Goal: Task Accomplishment & Management: Use online tool/utility

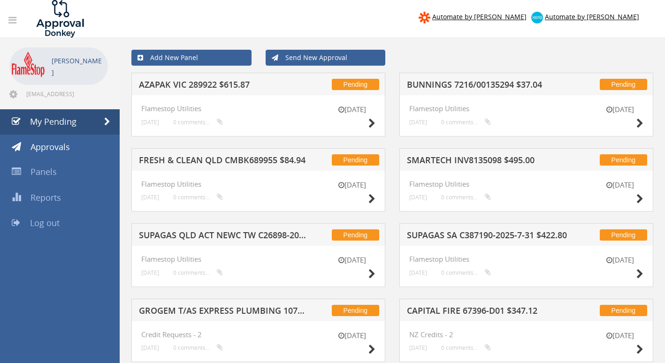
drag, startPoint x: 0, startPoint y: 0, endPoint x: 495, endPoint y: 63, distance: 498.8
click at [493, 65] on div "Add New Panel Send New Approval" at bounding box center [392, 58] width 536 height 30
click at [235, 84] on h5 "AZAPAK VIC 289922 $615.87" at bounding box center [222, 86] width 167 height 12
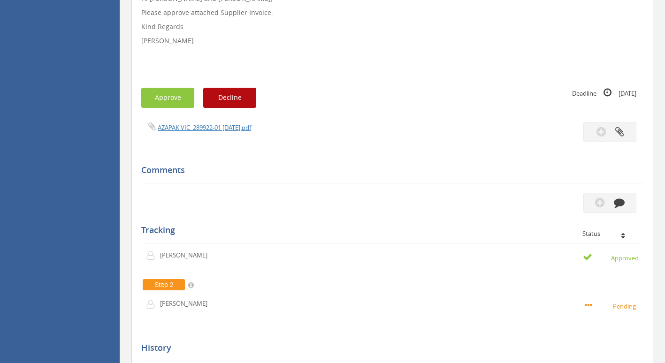
scroll to position [235, 0]
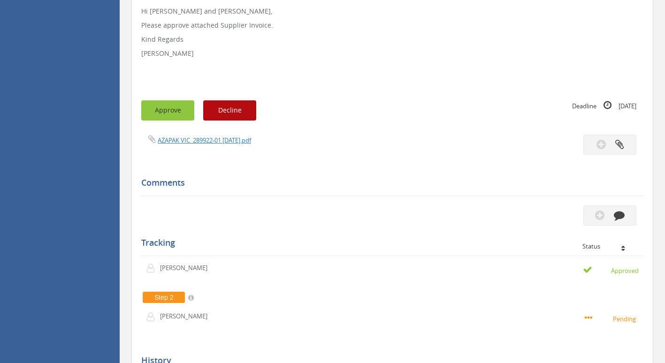
click at [163, 108] on button "Approve" at bounding box center [167, 110] width 53 height 20
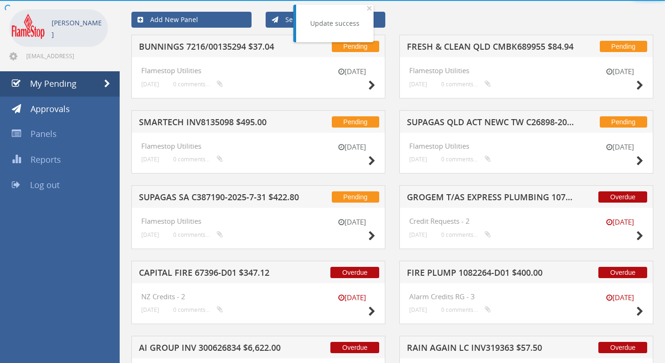
scroll to position [235, 0]
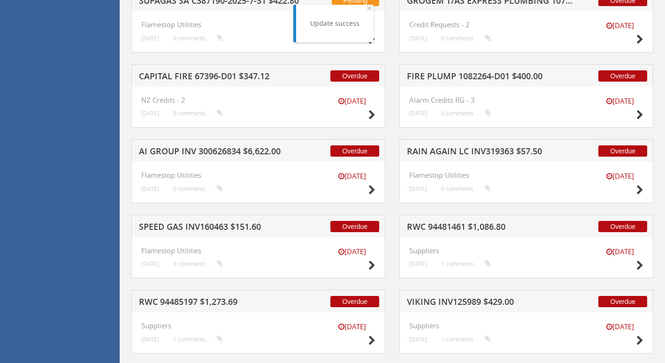
click at [230, 78] on h5 "CAPITAL FIRE 67396-D01 $347.12" at bounding box center [222, 78] width 167 height 12
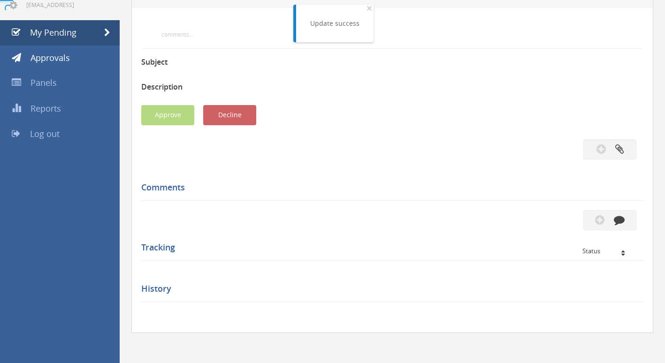
scroll to position [235, 0]
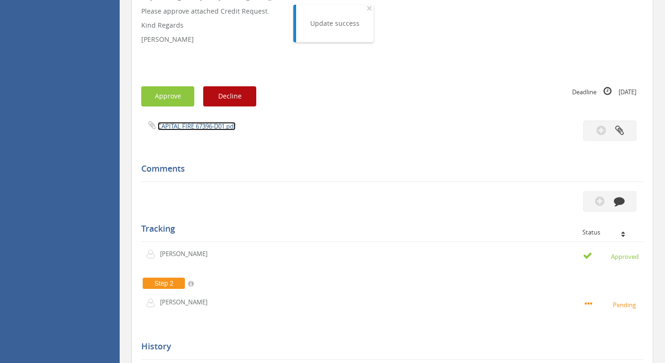
click at [175, 125] on link "CAPITAL FIRE 67396-D01.pdf" at bounding box center [197, 126] width 78 height 8
click at [176, 97] on button "Approve" at bounding box center [167, 96] width 53 height 20
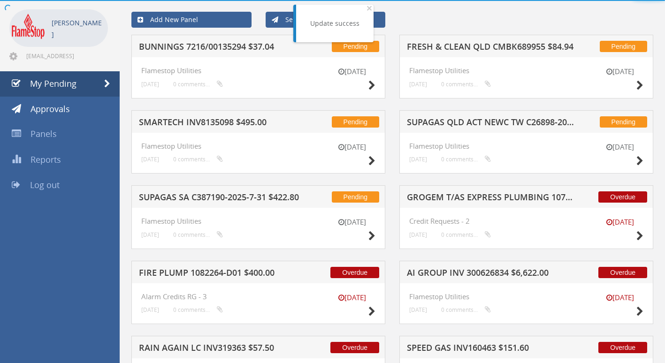
scroll to position [235, 0]
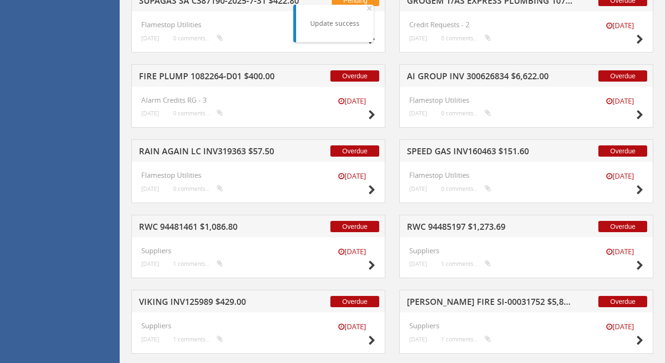
click at [222, 77] on h5 "FIRE PLUMP 1082264-D01 $400.00" at bounding box center [222, 78] width 167 height 12
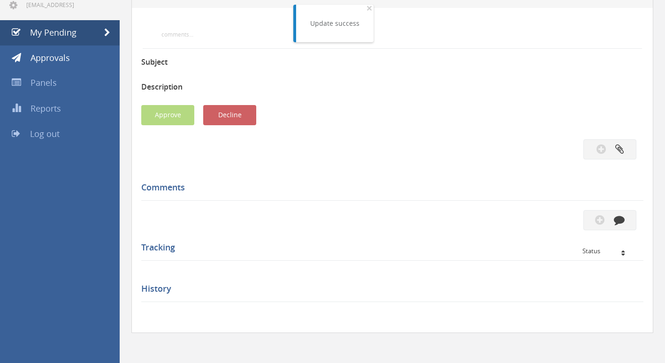
scroll to position [235, 0]
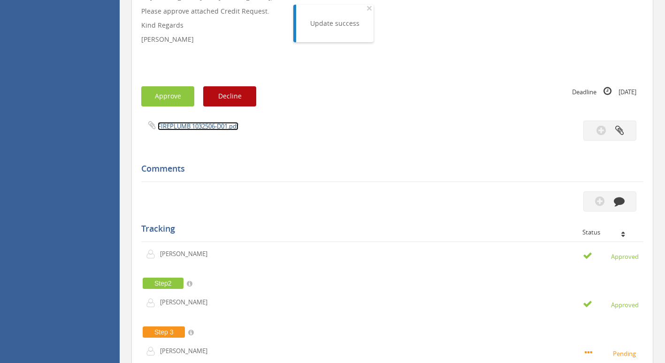
click at [215, 129] on link "FIREPLUMB 1032506-D01.pdf" at bounding box center [198, 126] width 81 height 8
click at [172, 97] on button "Approve" at bounding box center [167, 96] width 53 height 20
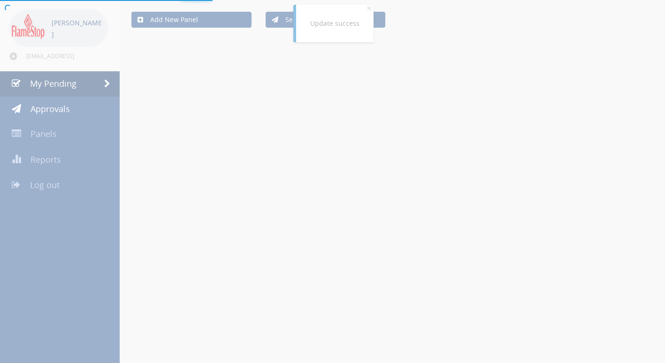
scroll to position [235, 0]
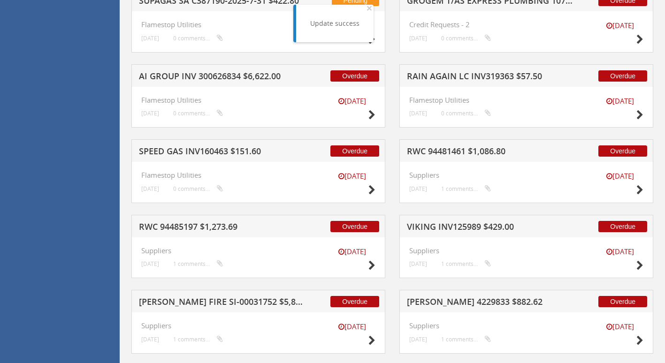
click at [193, 76] on h5 "AI GROUP INV 300626834 $6,622.00" at bounding box center [222, 78] width 167 height 12
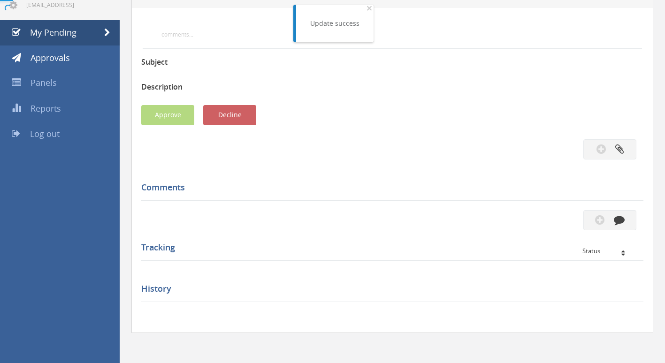
scroll to position [235, 0]
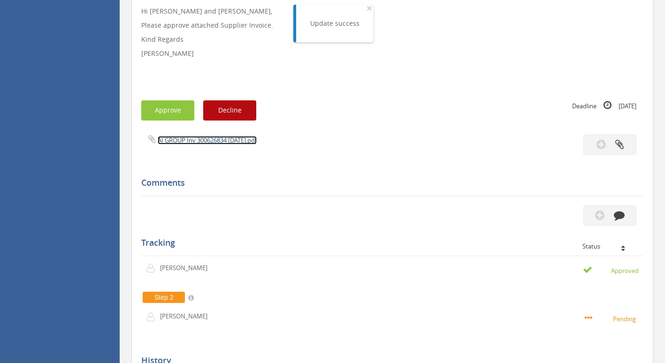
click at [186, 138] on link "AI GROUP Inv 300626834 [DATE].pdf" at bounding box center [207, 140] width 99 height 8
click at [163, 114] on button "Approve" at bounding box center [167, 110] width 53 height 20
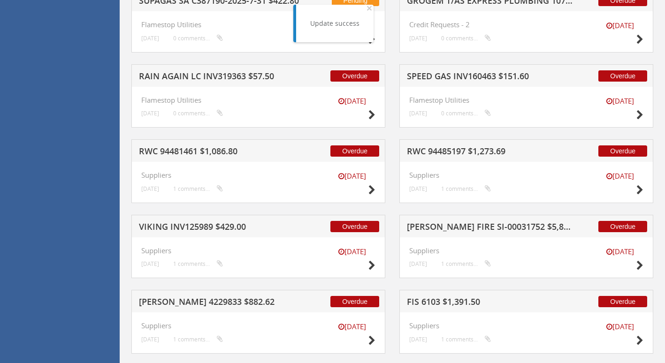
click at [207, 151] on h5 "RWC 94481461 $1,086.80" at bounding box center [222, 153] width 167 height 12
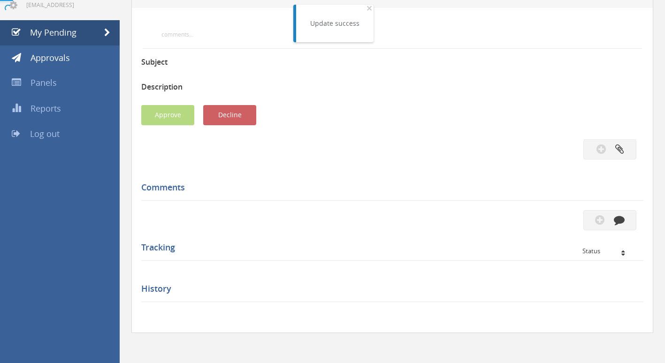
scroll to position [235, 0]
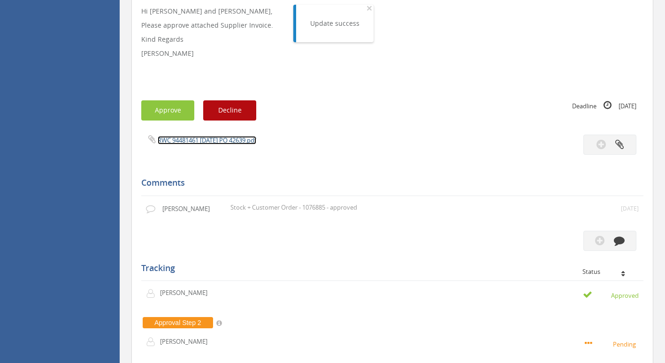
click at [207, 143] on link "RWC 94481461 [DATE] PO 42639.pdf" at bounding box center [207, 140] width 99 height 8
click at [161, 111] on button "Approve" at bounding box center [167, 110] width 53 height 20
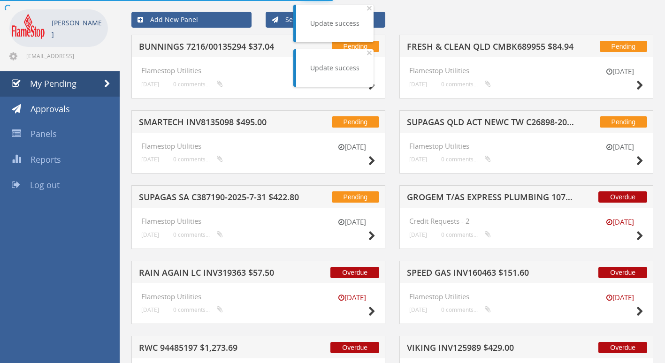
scroll to position [235, 0]
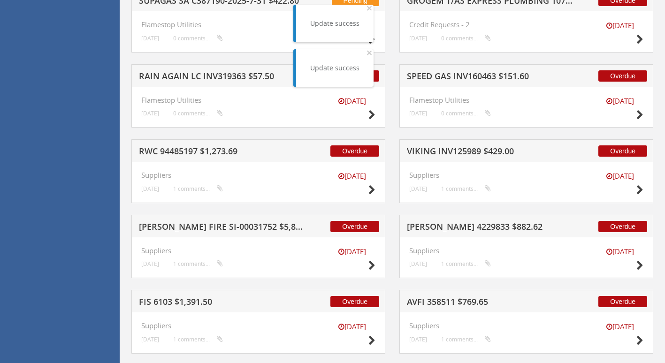
click at [220, 77] on h5 "RAIN AGAIN LC INV319363 $57.50" at bounding box center [222, 78] width 167 height 12
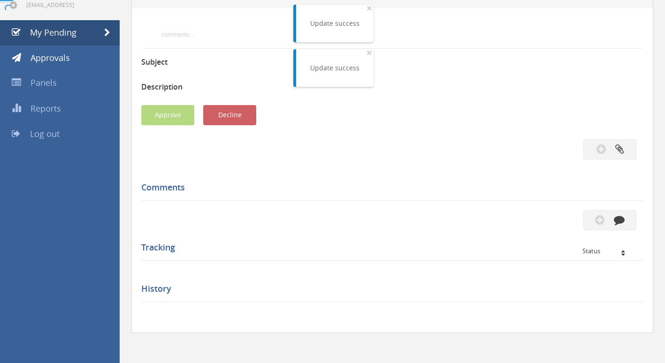
scroll to position [235, 0]
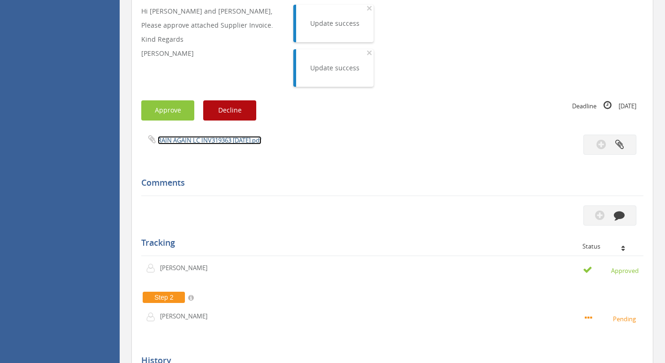
click at [219, 141] on link "RAIN AGAIN LC INV319363 [DATE].pdf" at bounding box center [210, 140] width 104 height 8
click at [163, 109] on button "Approve" at bounding box center [167, 110] width 53 height 20
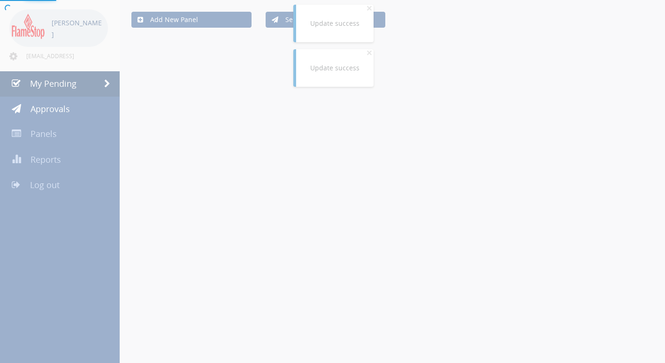
scroll to position [235, 0]
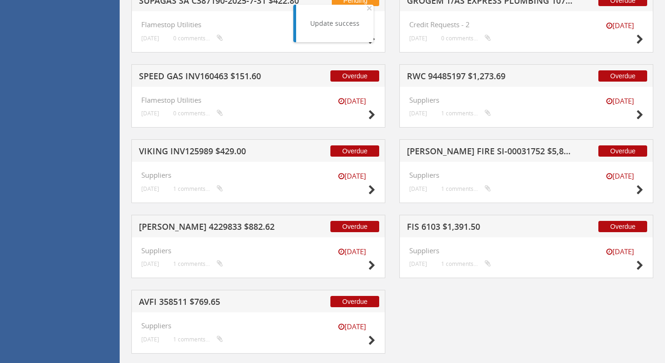
click at [205, 149] on h5 "VIKING INV125989 $429.00" at bounding box center [222, 153] width 167 height 12
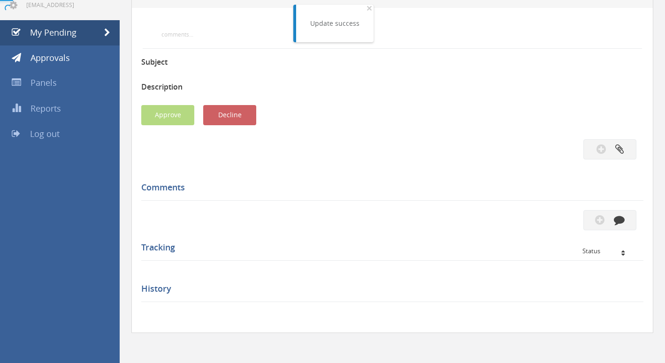
scroll to position [235, 0]
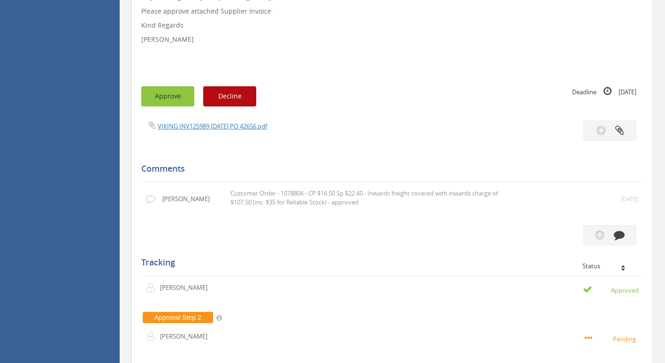
click at [177, 103] on button "Approve" at bounding box center [167, 96] width 53 height 20
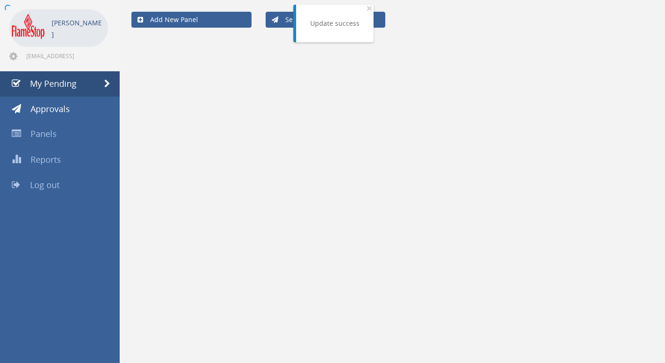
scroll to position [180, 0]
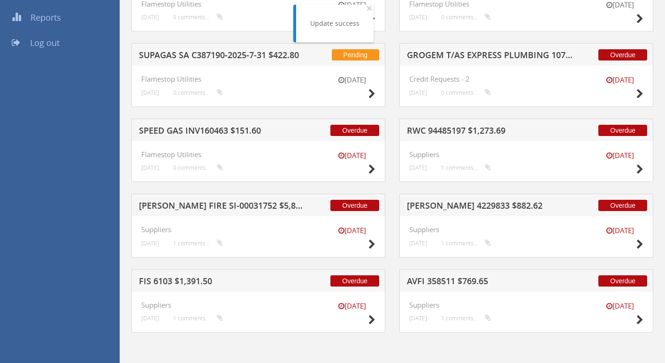
click at [183, 131] on h5 "SPEED GAS INV160463 $151.60" at bounding box center [222, 132] width 167 height 12
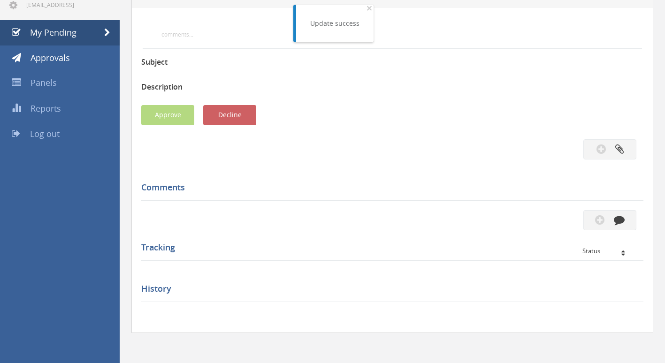
scroll to position [235, 0]
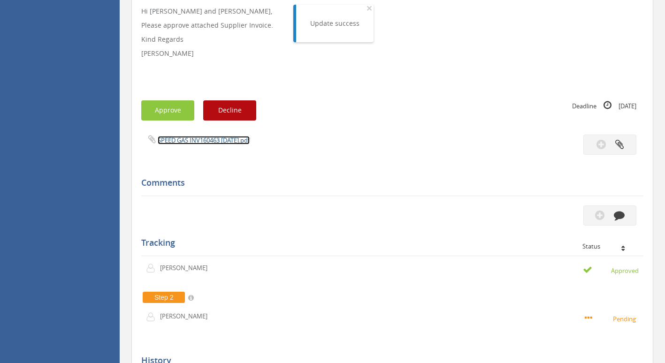
click at [184, 141] on link "SPEED GAS INV160463 [DATE].pdf" at bounding box center [204, 140] width 92 height 8
click at [175, 107] on button "Approve" at bounding box center [167, 110] width 53 height 20
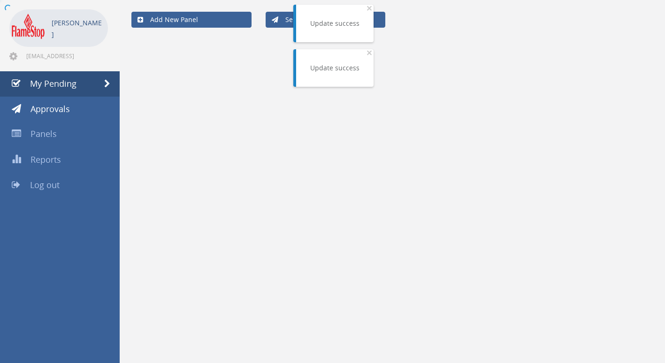
scroll to position [180, 0]
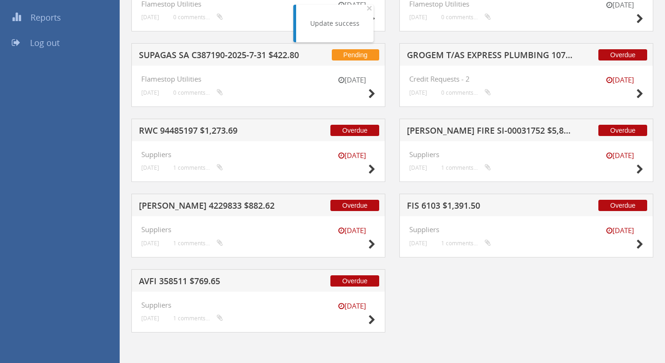
click at [223, 133] on h5 "RWC 94485197 $1,273.69" at bounding box center [222, 132] width 167 height 12
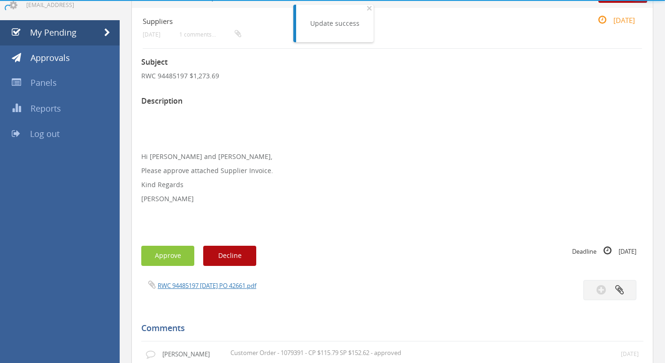
scroll to position [235, 0]
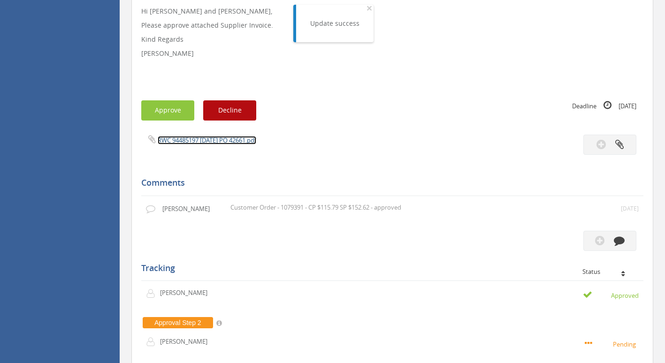
click at [196, 141] on link "RWC 94485197 [DATE] PO 42661.pdf" at bounding box center [207, 140] width 99 height 8
click at [168, 106] on button "Approve" at bounding box center [167, 110] width 53 height 20
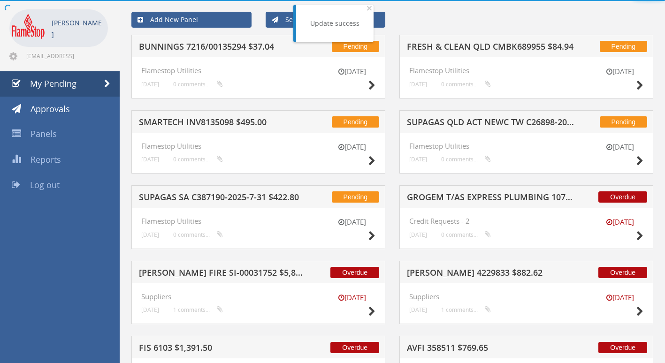
scroll to position [105, 0]
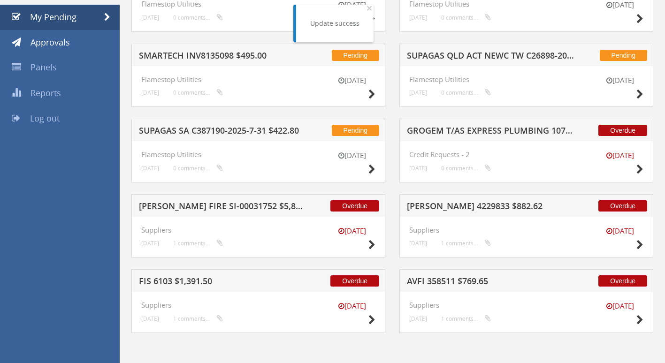
click at [203, 131] on h5 "SUPAGAS SA C387190-2025-7-31 $422.80" at bounding box center [222, 132] width 167 height 12
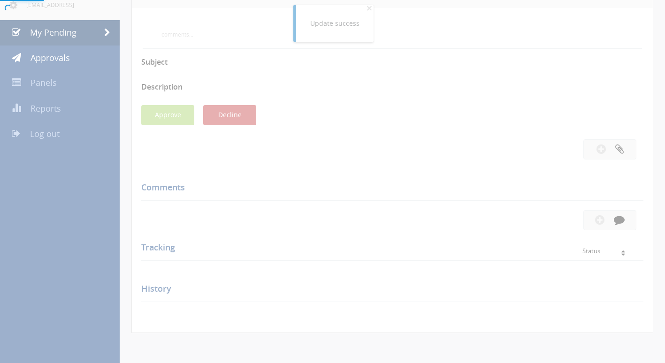
scroll to position [235, 0]
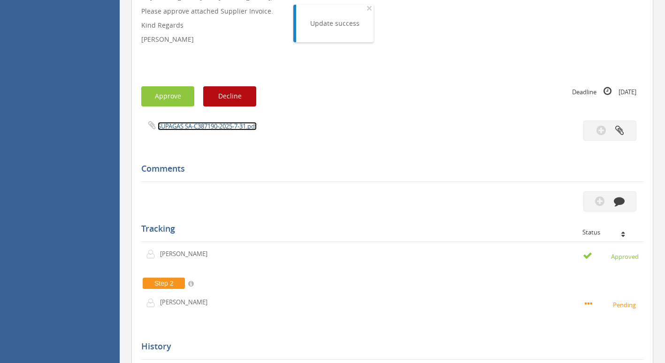
click at [199, 126] on link "SUPAGAS SA-C387190-2025-7-31.pdf" at bounding box center [207, 126] width 99 height 8
click at [166, 93] on button "Approve" at bounding box center [167, 96] width 53 height 20
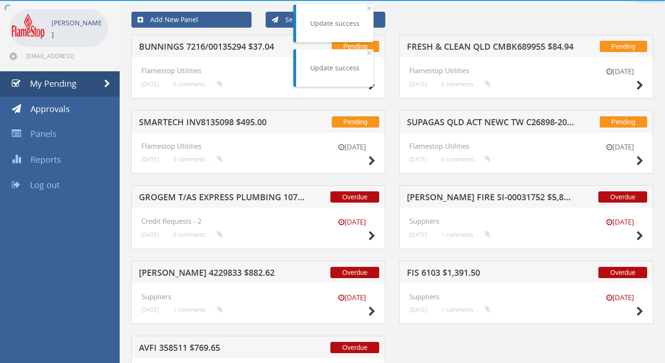
scroll to position [105, 0]
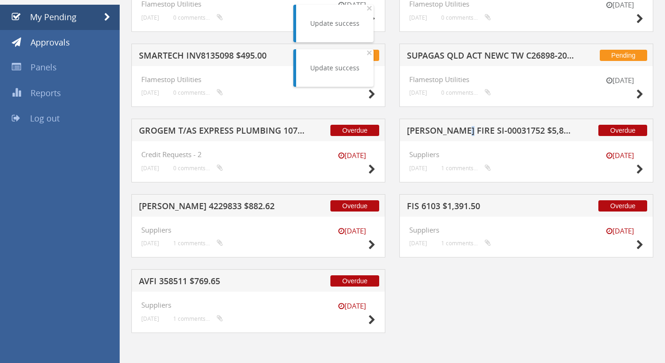
click at [459, 130] on h5 "[PERSON_NAME] FIRE SI-00031752 $5,808.00" at bounding box center [490, 132] width 167 height 12
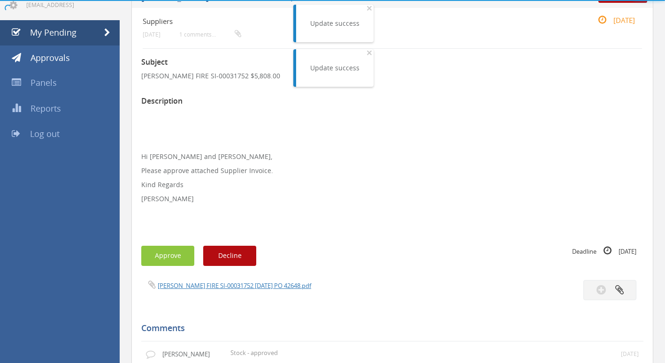
scroll to position [235, 0]
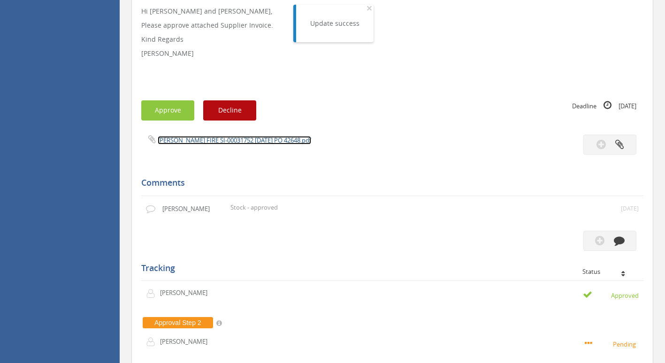
click at [207, 142] on link "[PERSON_NAME] FIRE SI-00031752 [DATE] PO 42648.pdf" at bounding box center [234, 140] width 153 height 8
click at [170, 113] on button "Approve" at bounding box center [167, 110] width 53 height 20
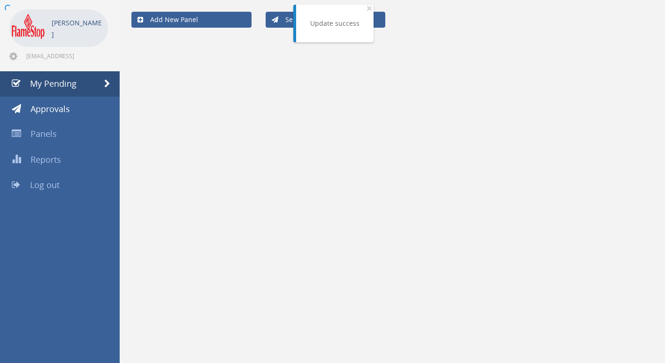
scroll to position [38, 0]
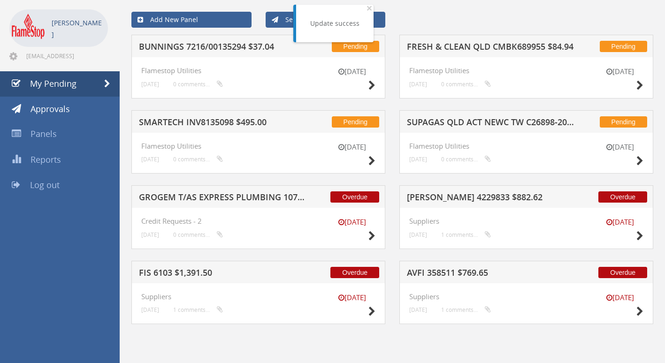
click at [203, 120] on h5 "SMARTECH INV8135098 $495.00" at bounding box center [222, 124] width 167 height 12
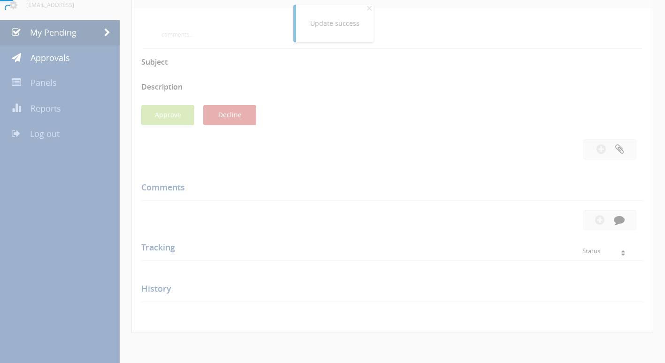
scroll to position [235, 0]
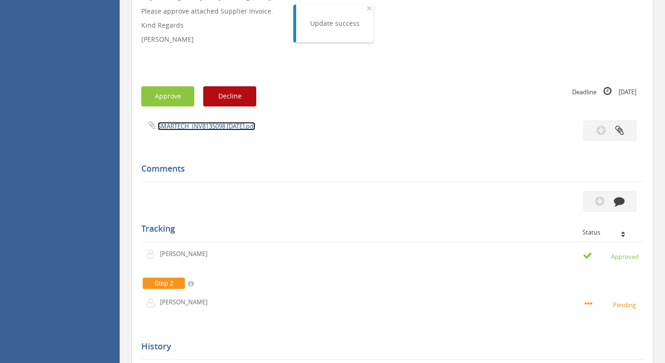
click at [179, 125] on link "SMARTECH_INV8135098 [DATE].pdf" at bounding box center [207, 126] width 98 height 8
click at [169, 94] on button "Approve" at bounding box center [167, 96] width 53 height 20
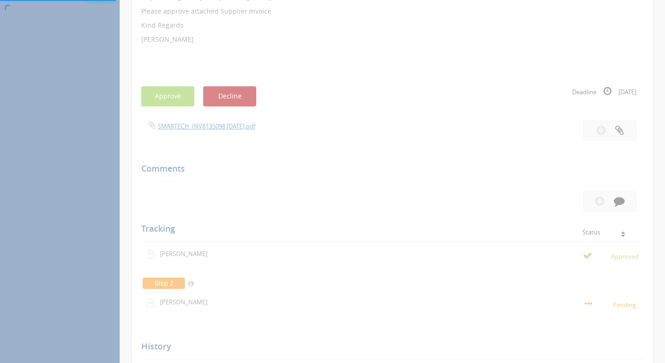
scroll to position [38, 0]
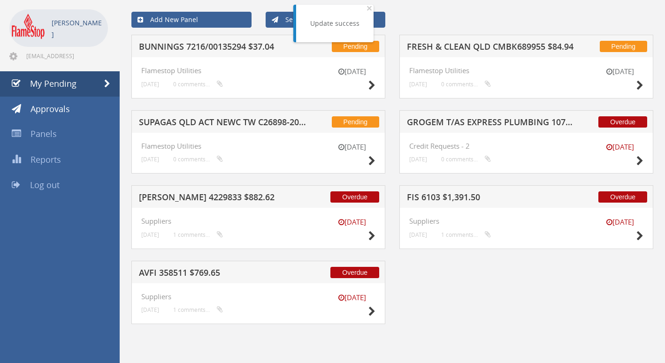
click at [457, 120] on h5 "GROGEM T/AS EXPRESS PLUMBING 1079462-D01 $2,803.26" at bounding box center [490, 124] width 167 height 12
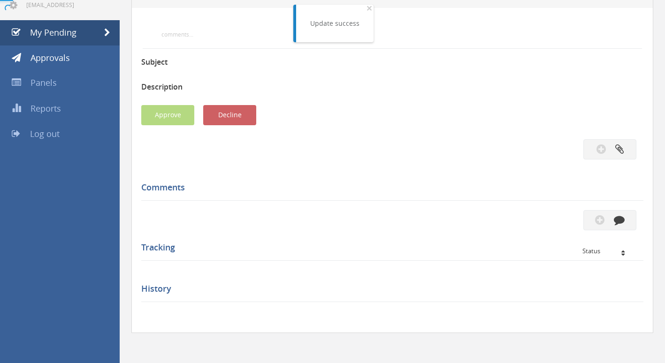
scroll to position [235, 0]
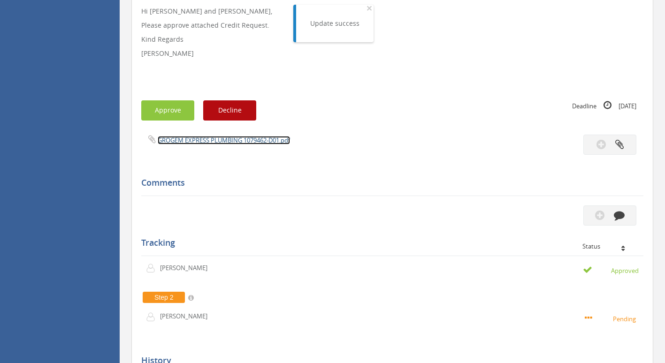
click at [210, 140] on link "GROGEM EXPRESS PLUMBING 1079462-D01.pdf" at bounding box center [224, 140] width 132 height 8
click at [169, 117] on button "Approve" at bounding box center [167, 110] width 53 height 20
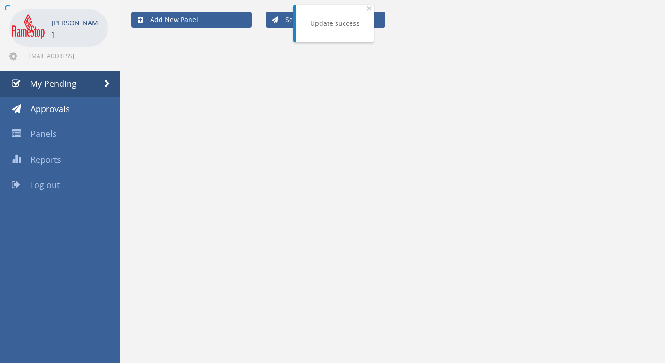
scroll to position [38, 0]
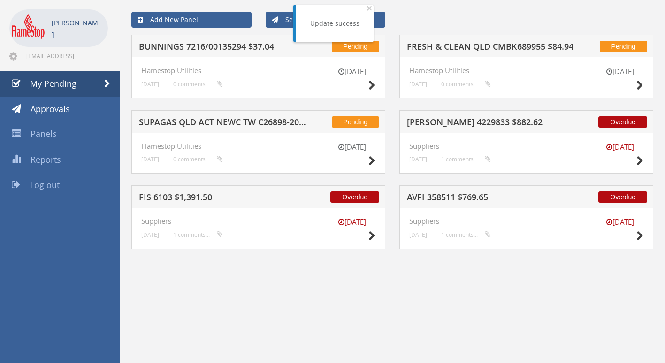
click at [186, 121] on h5 "SUPAGAS QLD ACT NEWC TW C26898-2025-7-31 $852.57" at bounding box center [222, 124] width 167 height 12
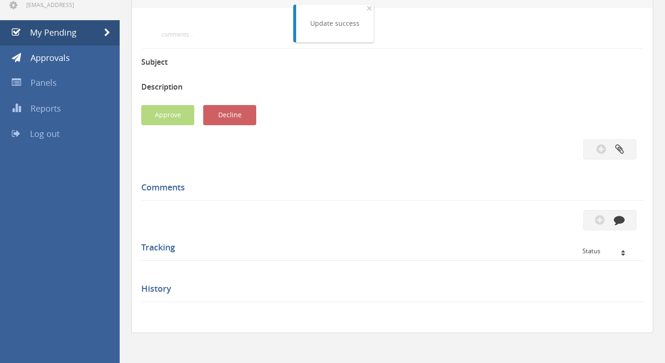
scroll to position [235, 0]
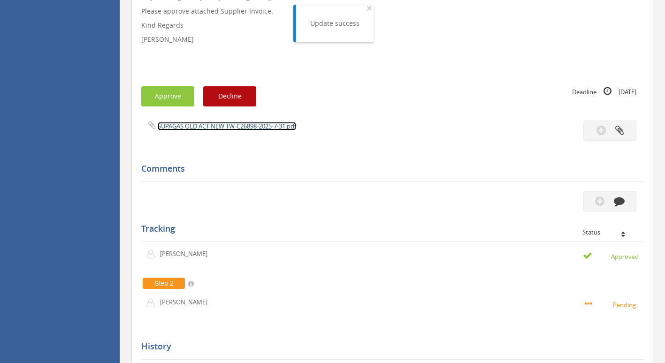
click at [205, 130] on link "SUPAGAS QLD ACT NEW TW-C26898-2025-7-31.pdf" at bounding box center [227, 126] width 138 height 8
click at [179, 99] on button "Approve" at bounding box center [167, 96] width 53 height 20
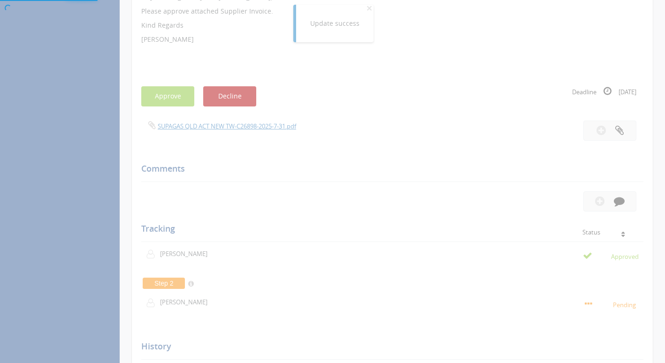
scroll to position [38, 0]
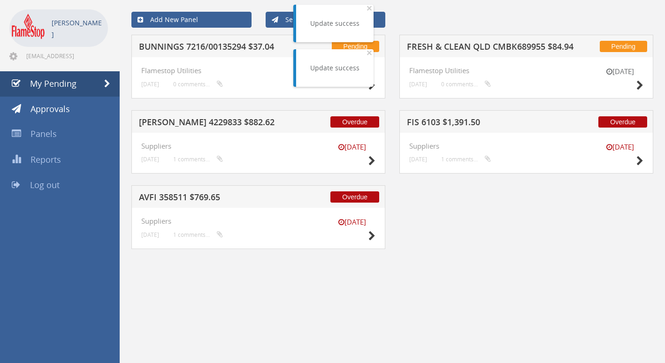
click at [195, 123] on h5 "[PERSON_NAME] 4229833 $882.62" at bounding box center [222, 124] width 167 height 12
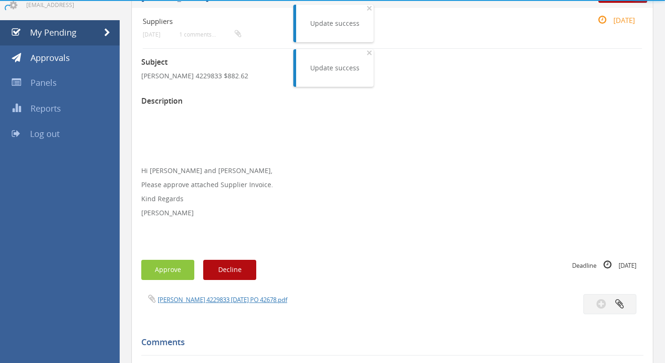
scroll to position [235, 0]
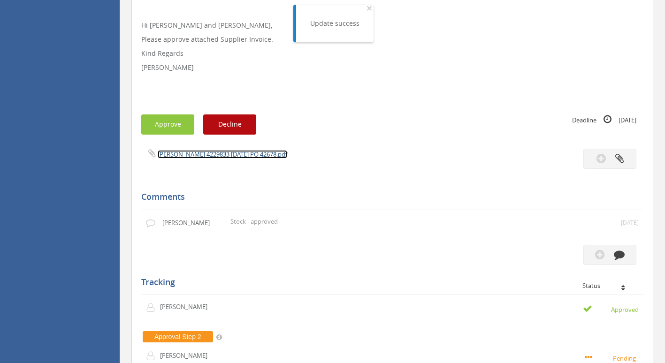
click at [189, 156] on link "[PERSON_NAME] 4229833 [DATE] PO 42678.pdf" at bounding box center [223, 154] width 130 height 8
click at [158, 128] on button "Approve" at bounding box center [167, 125] width 53 height 20
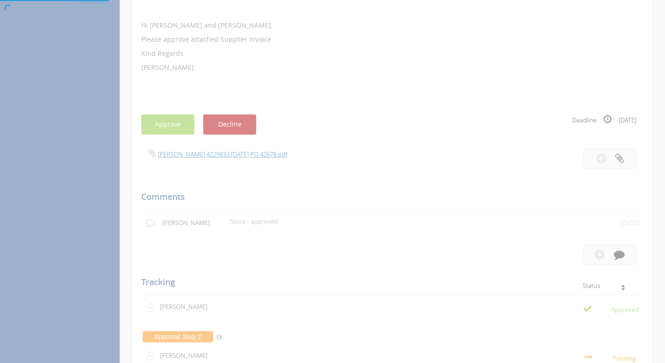
scroll to position [38, 0]
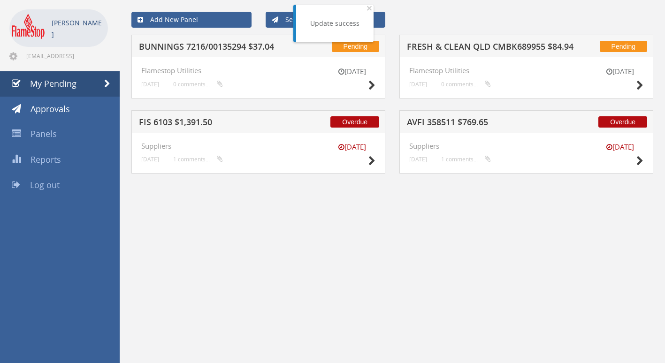
click at [196, 116] on div "Overdue FIS 6103 $1,391.50" at bounding box center [258, 121] width 254 height 23
click at [196, 125] on h5 "FIS 6103 $1,391.50" at bounding box center [222, 124] width 167 height 12
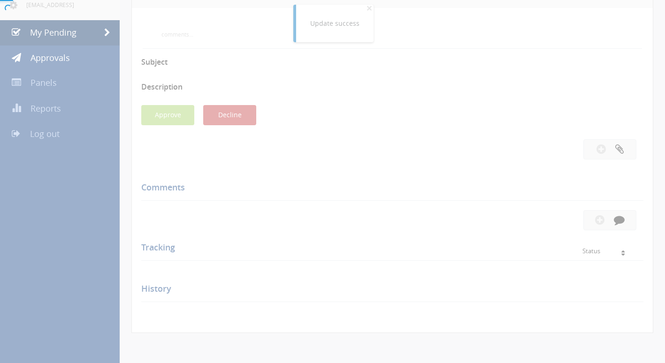
scroll to position [235, 0]
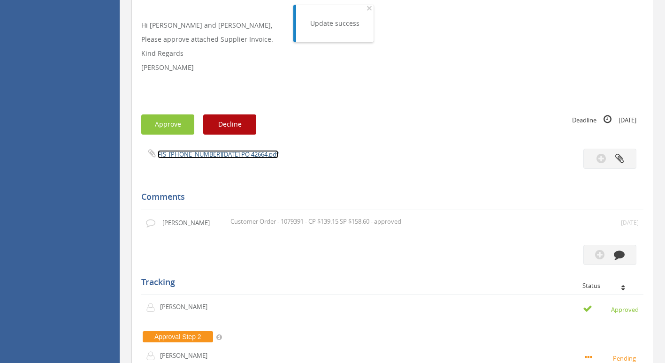
click at [193, 152] on link "FIS_[PHONE_NUMBER][DATE] PO 42664.pdf" at bounding box center [218, 154] width 121 height 8
click at [172, 123] on button "Approve" at bounding box center [167, 125] width 53 height 20
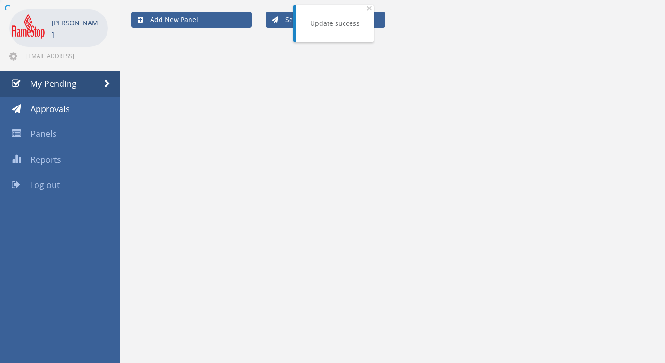
scroll to position [38, 0]
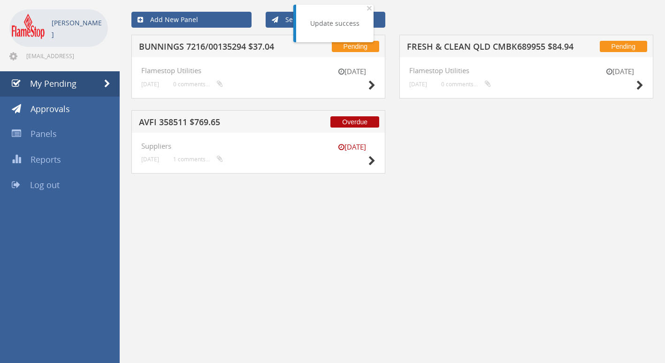
click at [165, 123] on h5 "AVFI 358511 $769.65" at bounding box center [222, 124] width 167 height 12
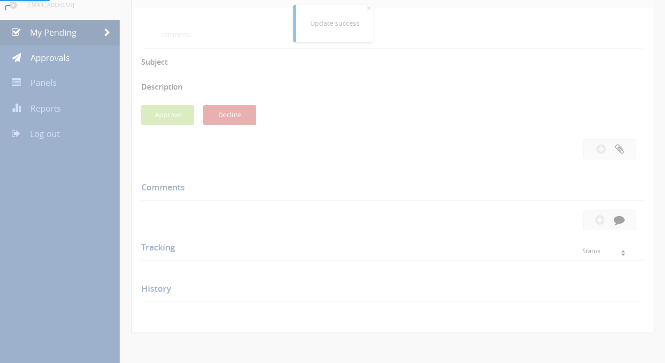
scroll to position [235, 0]
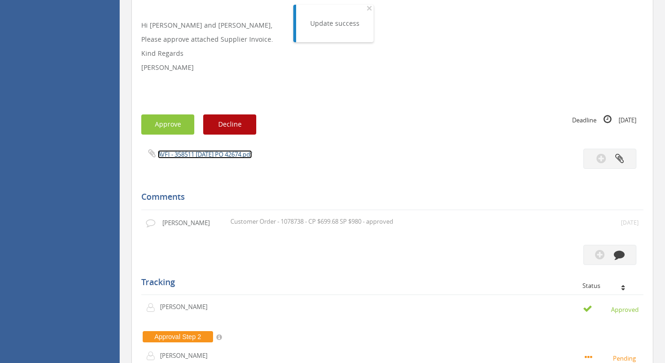
click at [213, 154] on link "AVFI - 358511 [DATE] PO 42674.pdf" at bounding box center [205, 154] width 94 height 8
click at [174, 124] on button "Approve" at bounding box center [167, 125] width 53 height 20
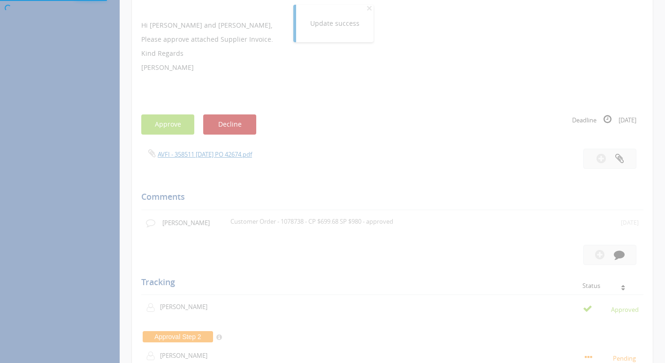
scroll to position [38, 0]
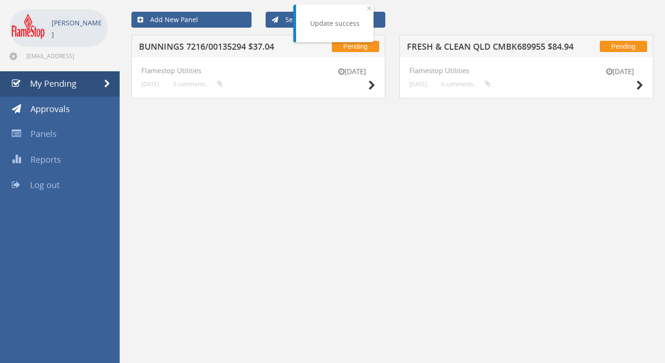
click at [214, 47] on h5 "BUNNINGS 7216/00135294 $37.04" at bounding box center [222, 48] width 167 height 12
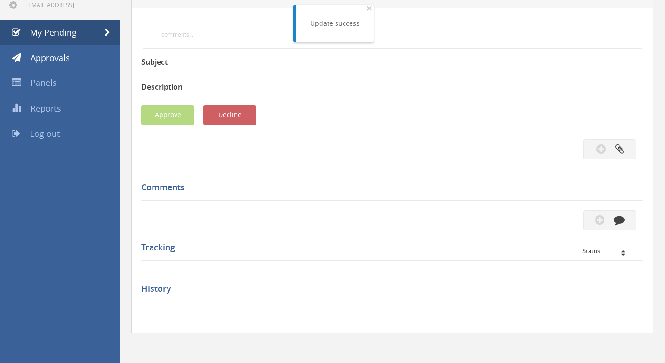
scroll to position [235, 0]
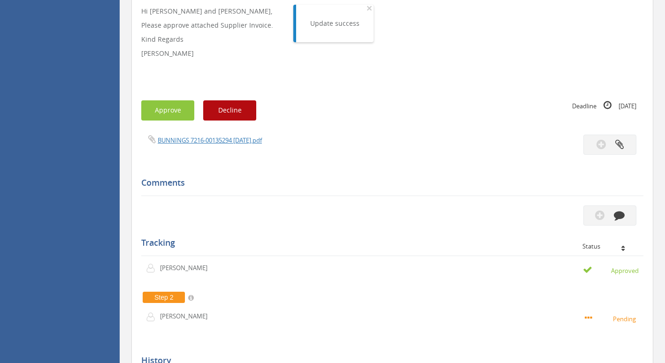
click at [190, 135] on div "Subject BUNNINGS 7216/00135294 $37.04 Description Hi [PERSON_NAME] and [PERSON_…" at bounding box center [392, 177] width 502 height 548
click at [191, 143] on link "BUNNINGS 7216-00135294 [DATE].pdf" at bounding box center [210, 140] width 104 height 8
click at [169, 107] on button "Approve" at bounding box center [167, 110] width 53 height 20
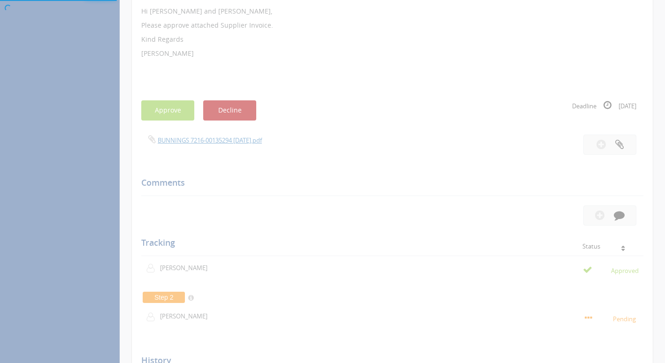
scroll to position [38, 0]
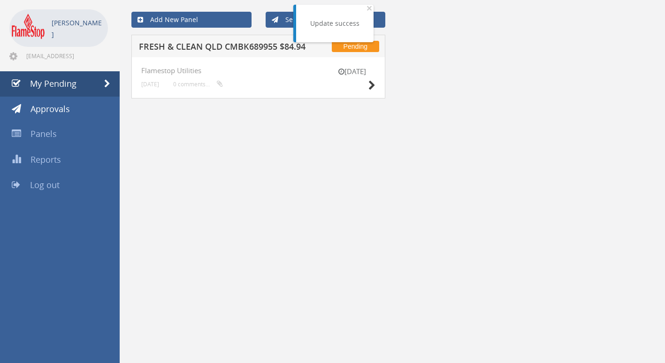
click at [234, 50] on h5 "FRESH & CLEAN QLD CMBK689955 $84.94" at bounding box center [222, 48] width 167 height 12
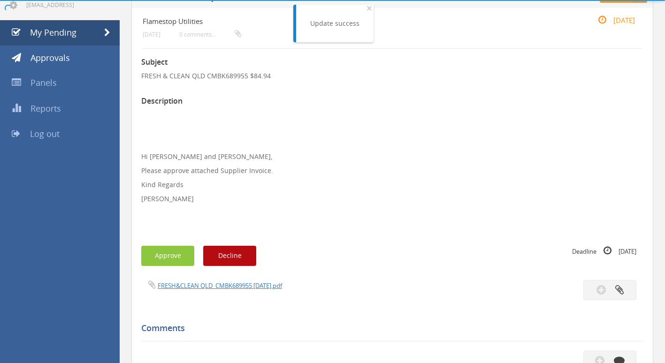
scroll to position [235, 0]
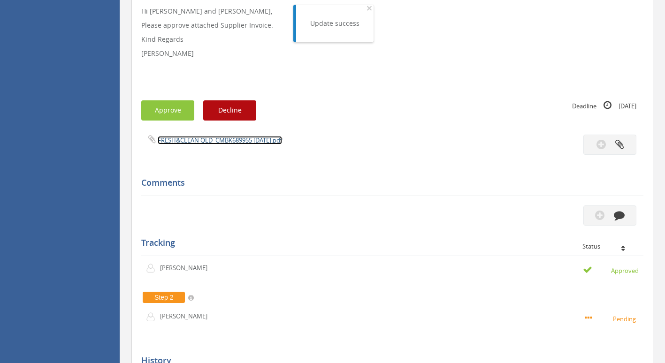
click at [211, 144] on link "FRESH&CLEAN QLD_CMBK689955 [DATE].pdf" at bounding box center [220, 140] width 124 height 8
click at [161, 106] on button "Approve" at bounding box center [167, 110] width 53 height 20
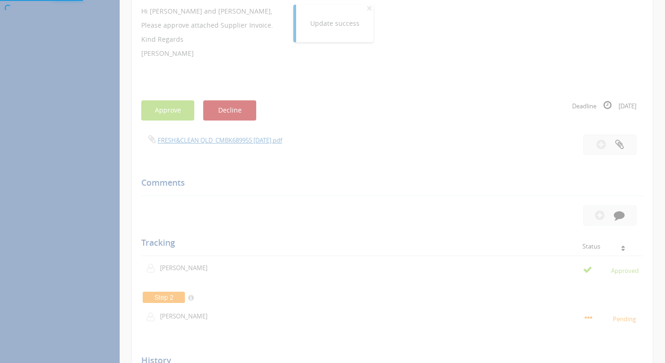
scroll to position [38, 0]
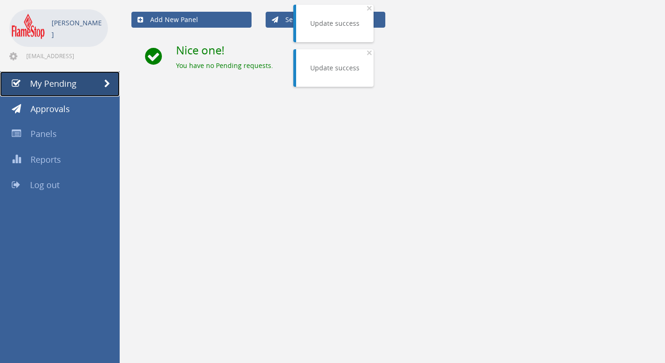
click at [61, 80] on span "My Pending" at bounding box center [53, 83] width 46 height 11
